Goal: Answer question/provide support

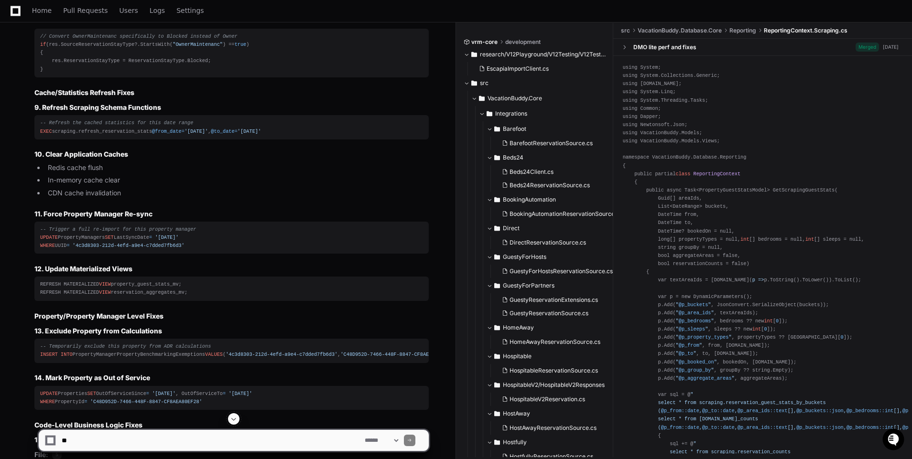
click at [118, 451] on textarea at bounding box center [211, 440] width 303 height 21
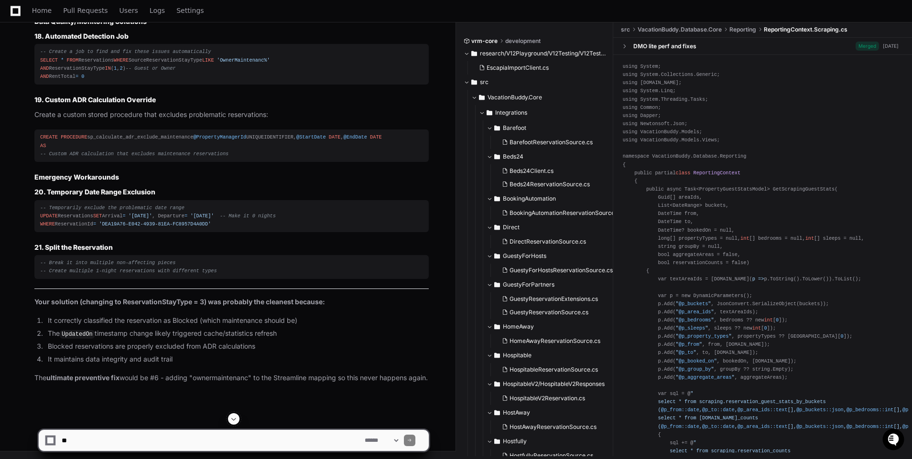
scroll to position [9802, 0]
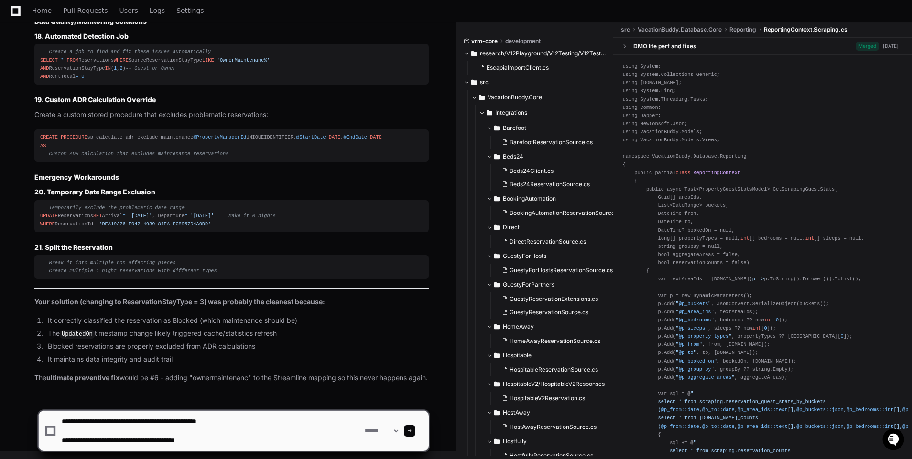
click at [237, 449] on textarea at bounding box center [211, 431] width 303 height 40
click at [340, 428] on textarea at bounding box center [211, 431] width 303 height 40
click at [339, 434] on textarea at bounding box center [211, 431] width 303 height 40
click at [167, 451] on textarea at bounding box center [211, 431] width 303 height 40
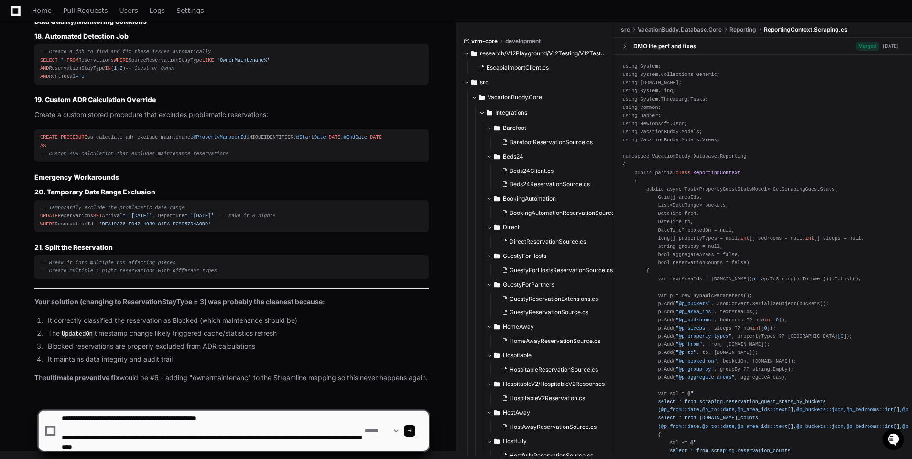
type textarea "**********"
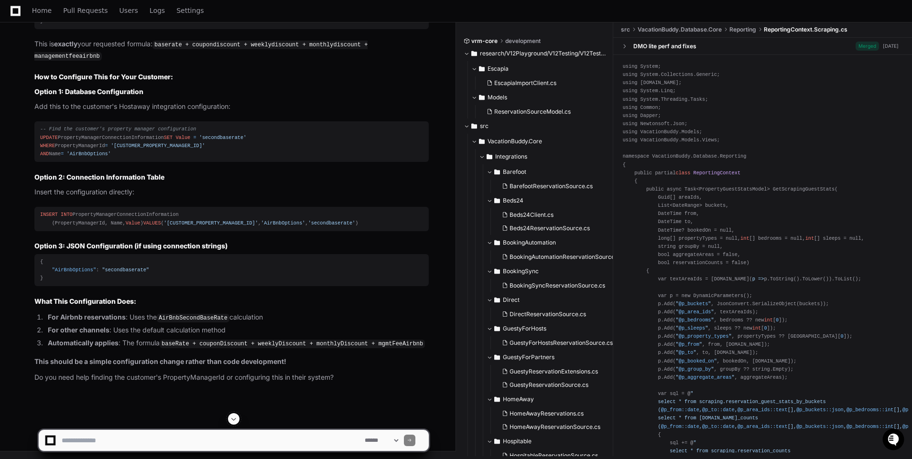
scroll to position [10983, 0]
click at [160, 436] on textarea at bounding box center [211, 440] width 303 height 21
paste textarea "**********"
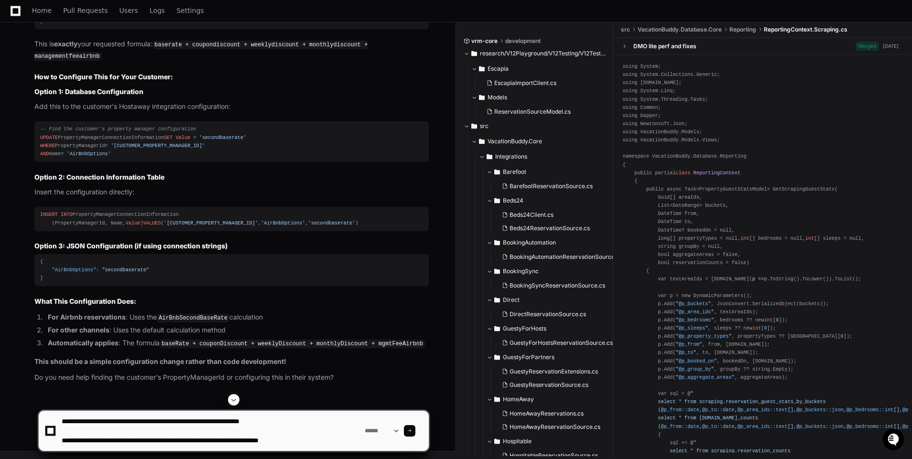
type textarea "**********"
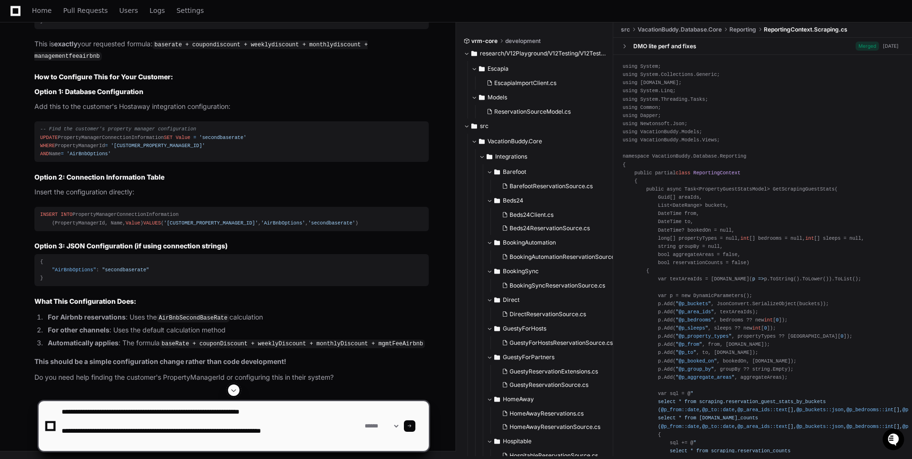
drag, startPoint x: 347, startPoint y: 433, endPoint x: 53, endPoint y: 410, distance: 294.8
click at [53, 409] on div "**********" at bounding box center [233, 426] width 379 height 50
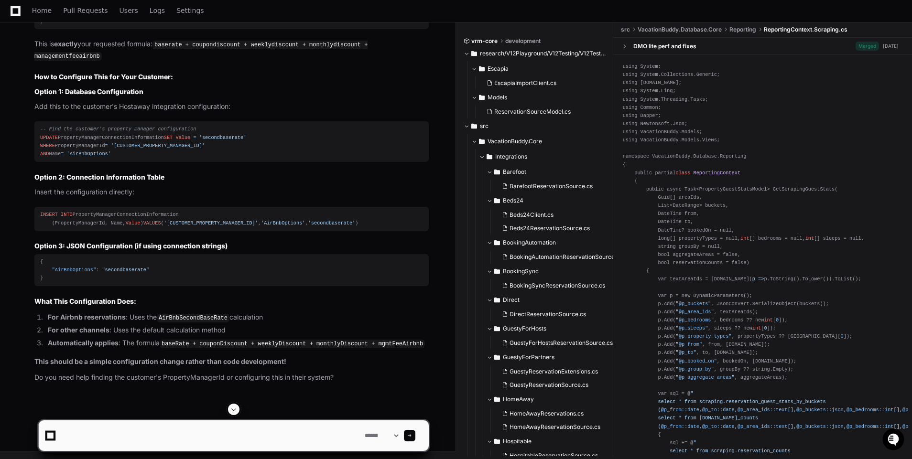
scroll to position [11068, 0]
click at [309, 365] on p "This should be a simple configuration change rather than code development!" at bounding box center [231, 362] width 394 height 11
click at [247, 350] on article "Great News! The Solution Already Exists! All the required fields are already be…" at bounding box center [231, 120] width 394 height 526
click at [130, 425] on textarea at bounding box center [211, 436] width 303 height 31
click at [151, 134] on div "-- Find the customer's property manager configuration UPDATE PropertyManagerCon…" at bounding box center [231, 141] width 383 height 33
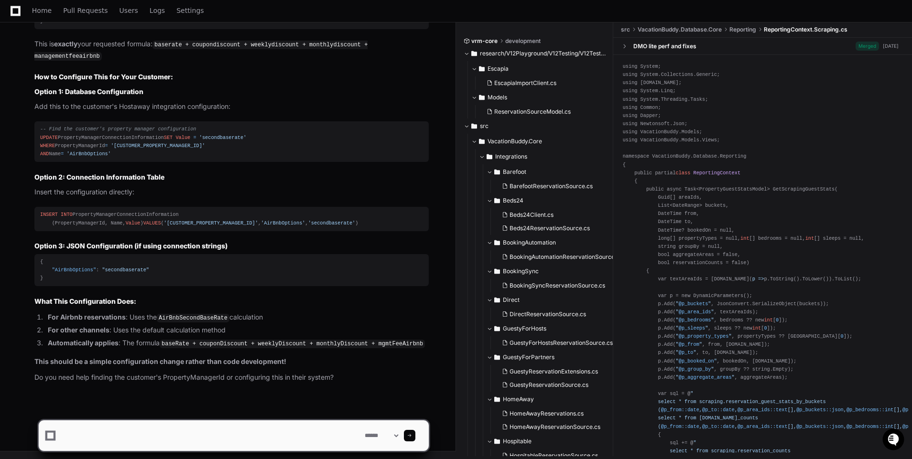
drag, startPoint x: 412, startPoint y: 103, endPoint x: 417, endPoint y: 108, distance: 6.8
click at [412, 125] on div "-- Find the customer's property manager configuration UPDATE PropertyManagerCon…" at bounding box center [231, 141] width 383 height 33
click at [418, 125] on div "-- Find the customer's property manager configuration UPDATE PropertyManagerCon…" at bounding box center [231, 141] width 383 height 33
click at [136, 134] on div "-- Find the customer's property manager configuration UPDATE PropertyManagerCon…" at bounding box center [231, 141] width 383 height 33
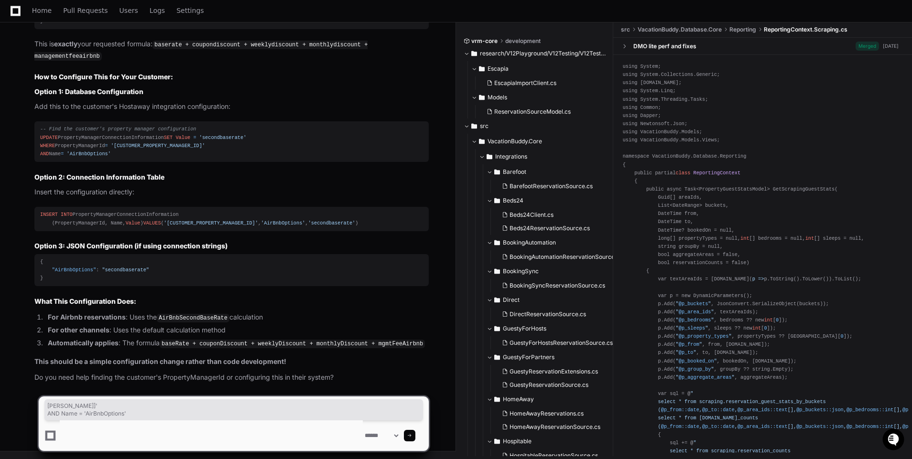
click at [98, 133] on div "-- Find the customer's property manager configuration UPDATE PropertyManagerCon…" at bounding box center [231, 141] width 383 height 33
